Goal: Task Accomplishment & Management: Complete application form

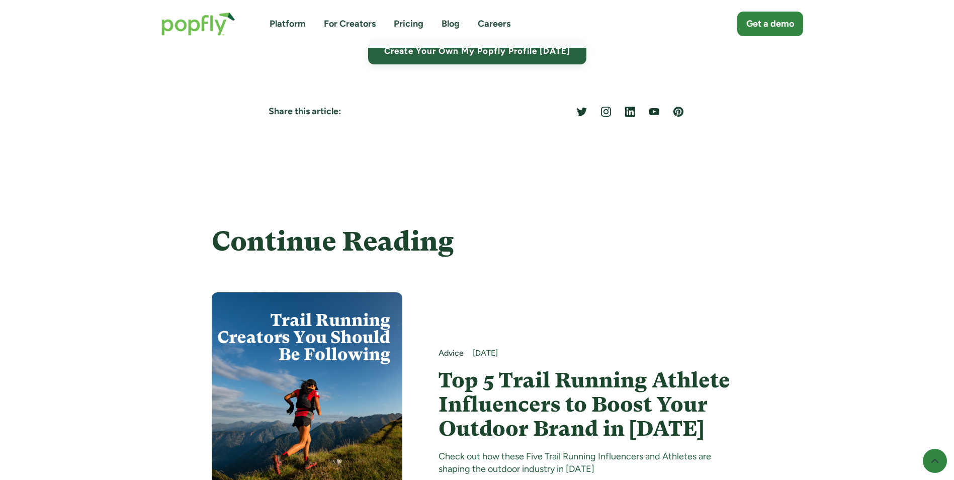
scroll to position [5530, 0]
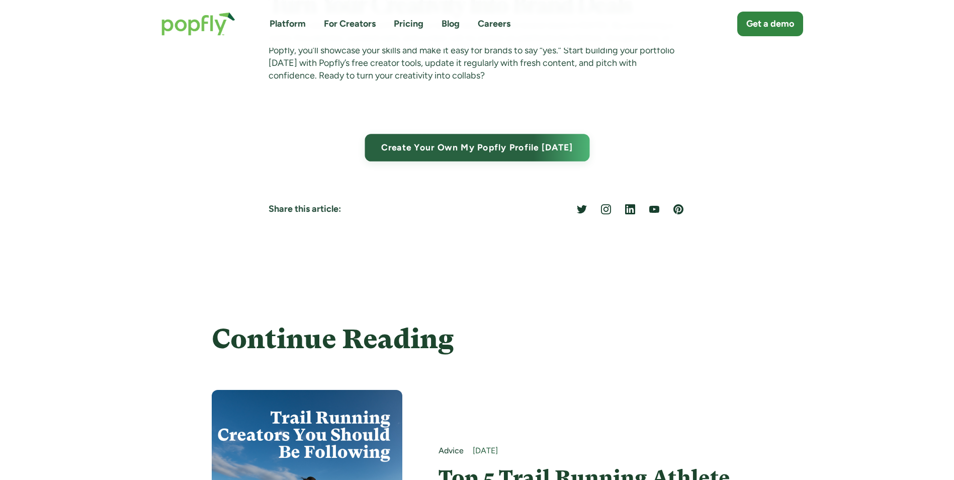
click at [509, 148] on link "Create Your Own My Popfly Profile [DATE]" at bounding box center [476, 148] width 225 height 28
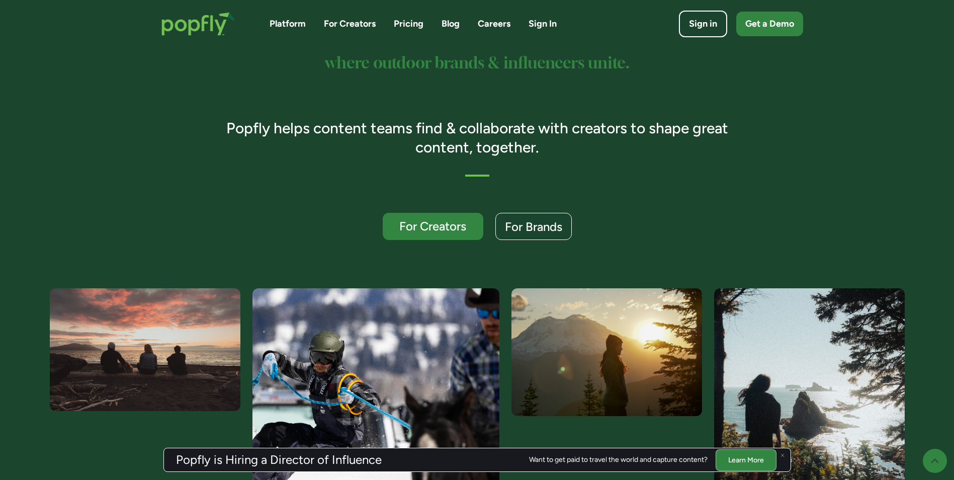
scroll to position [201, 0]
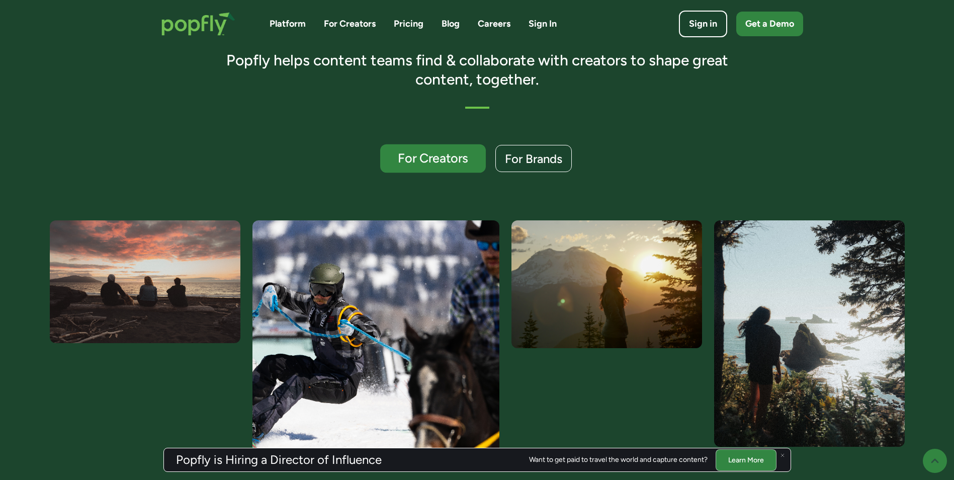
click at [456, 147] on link "For Creators" at bounding box center [433, 158] width 106 height 29
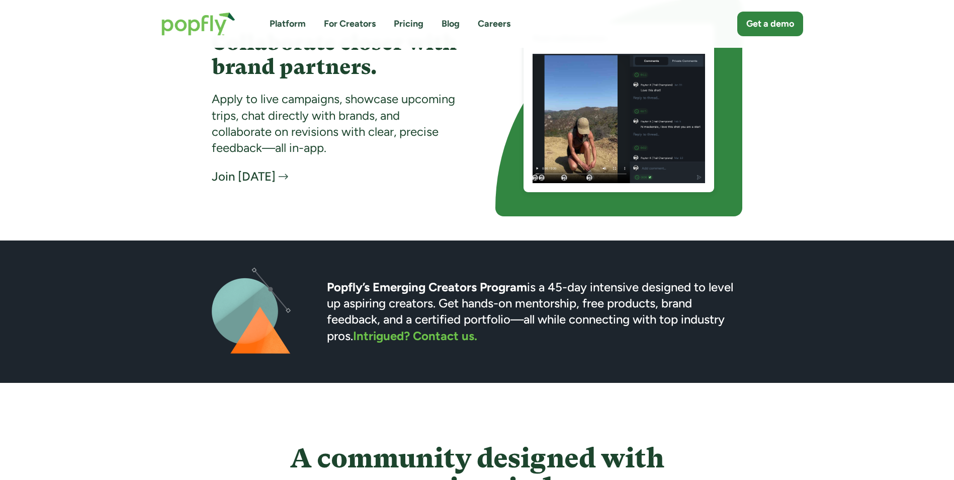
scroll to position [2230, 0]
